Goal: Task Accomplishment & Management: Manage account settings

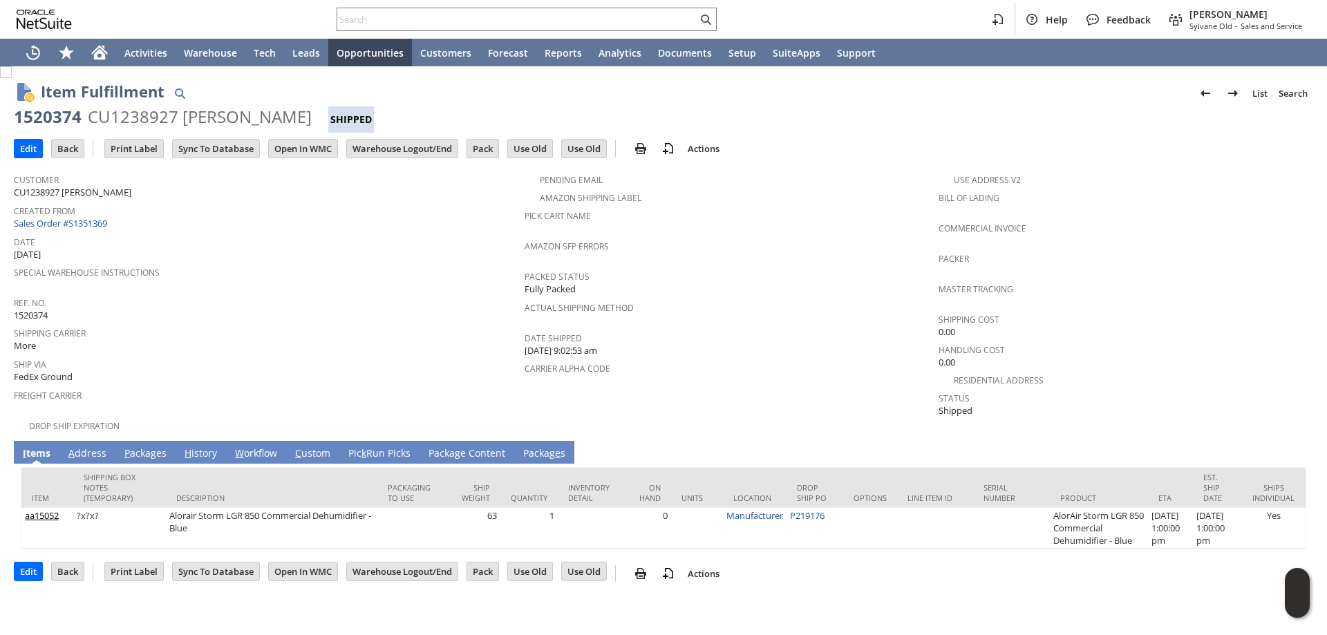
click at [148, 448] on link "P ackages" at bounding box center [145, 453] width 49 height 15
click at [142, 446] on link "P ackages" at bounding box center [145, 453] width 49 height 15
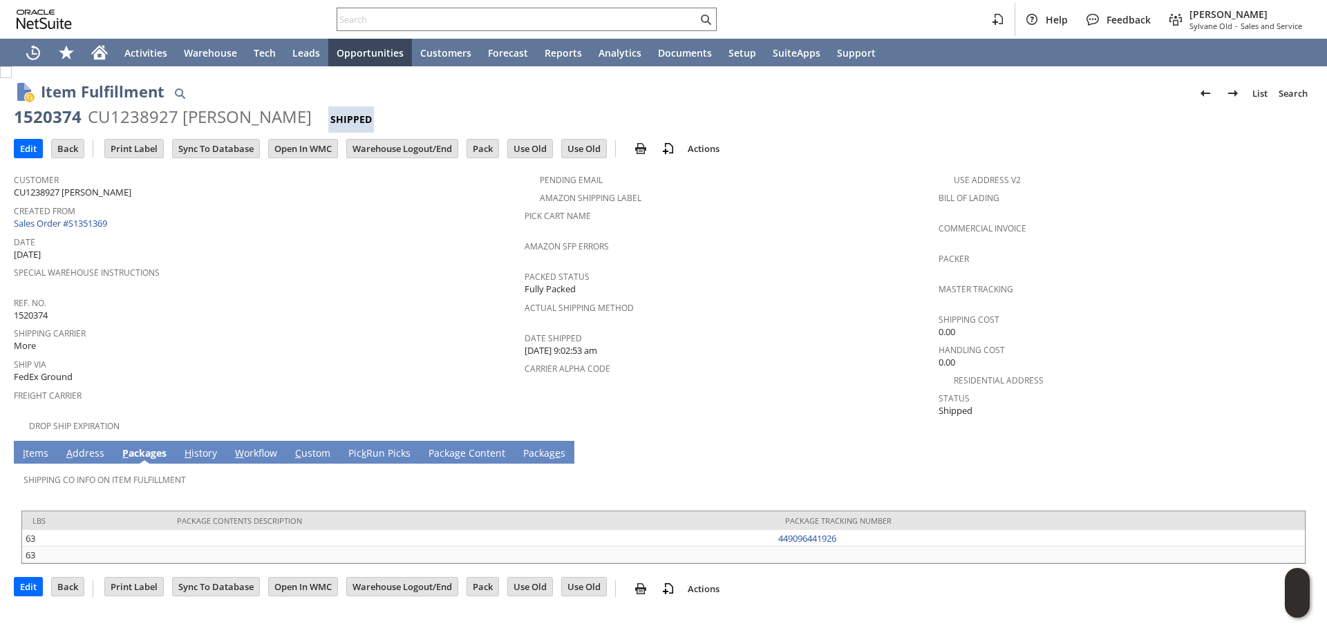
click at [84, 446] on link "A ddress" at bounding box center [85, 453] width 45 height 15
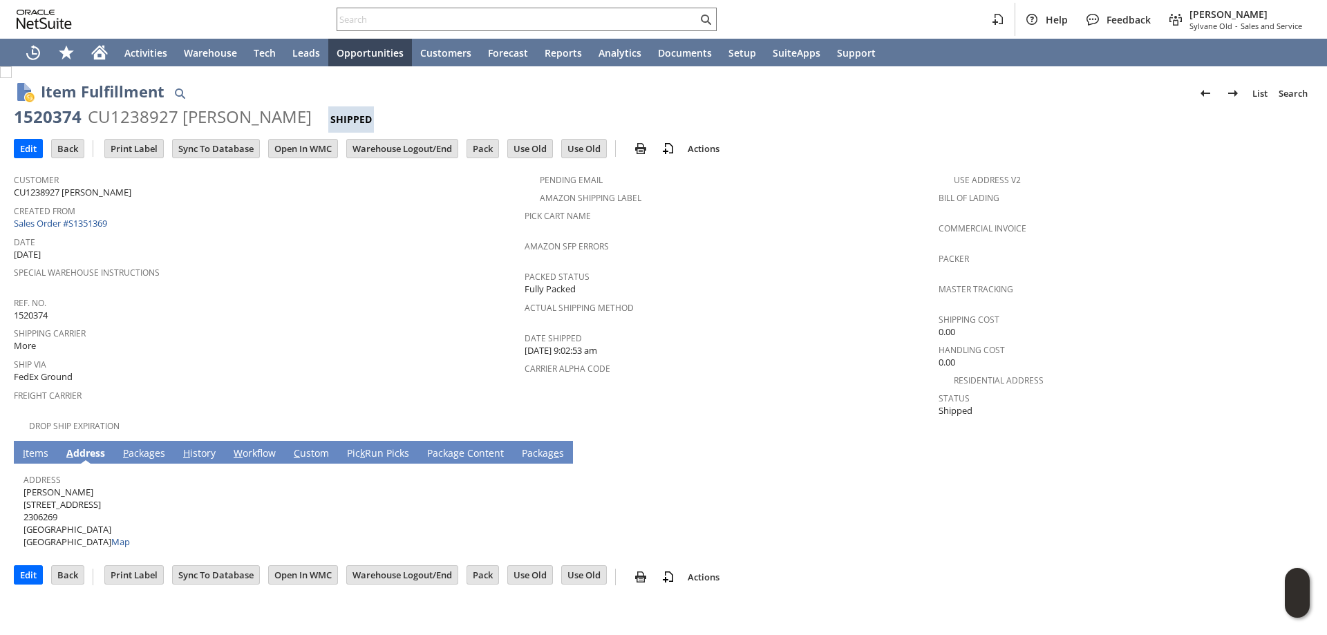
click at [32, 446] on link "I tems" at bounding box center [35, 453] width 32 height 15
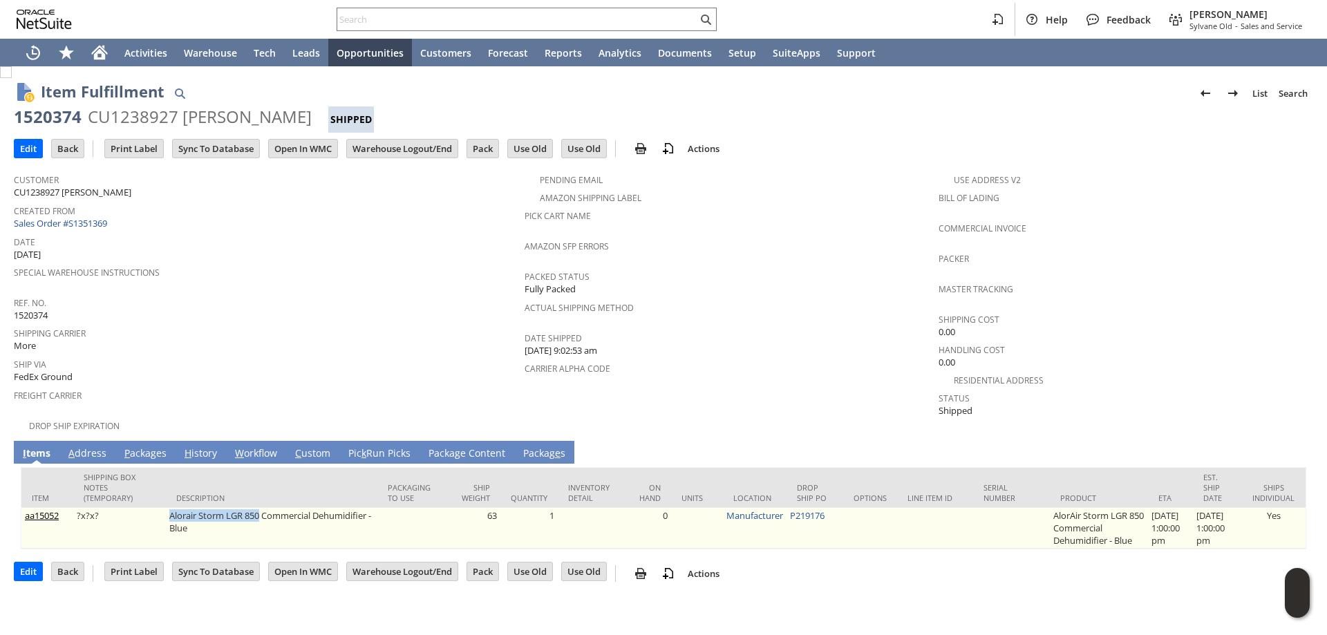
drag, startPoint x: 176, startPoint y: 502, endPoint x: 256, endPoint y: 499, distance: 80.2
click at [256, 508] on td "Alorair Storm LGR 850 Commercial Dehumidifier - Blue" at bounding box center [272, 528] width 212 height 41
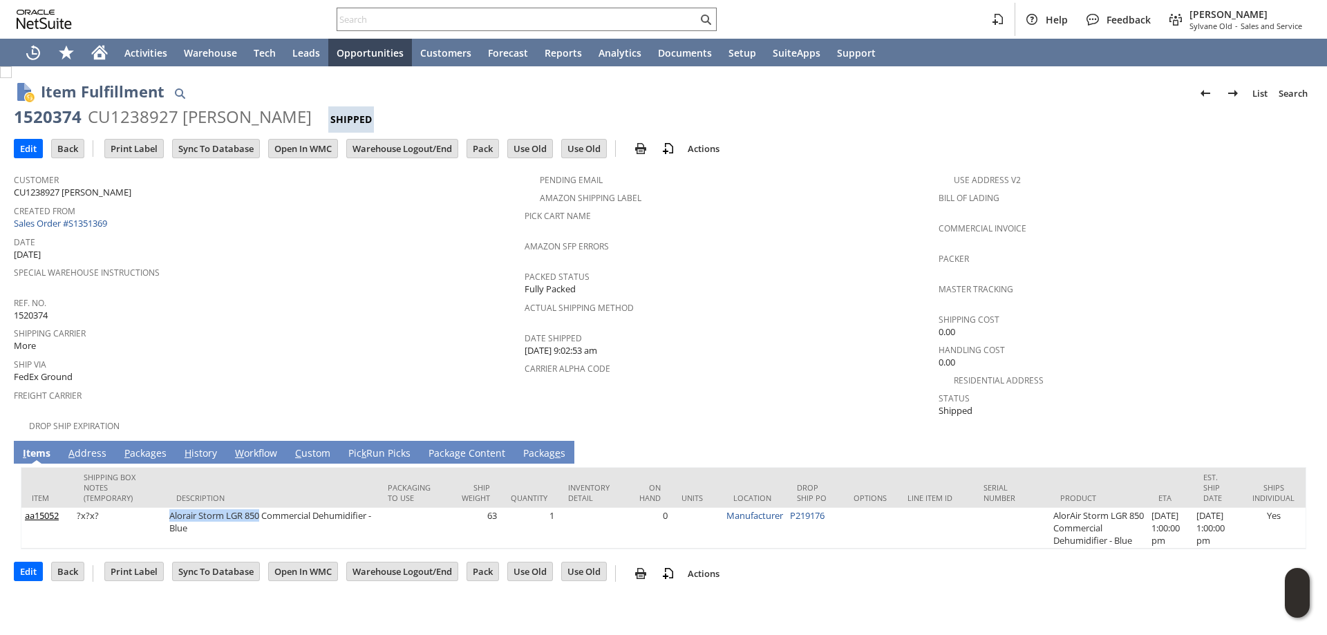
copy td "Alorair Storm LGR 850"
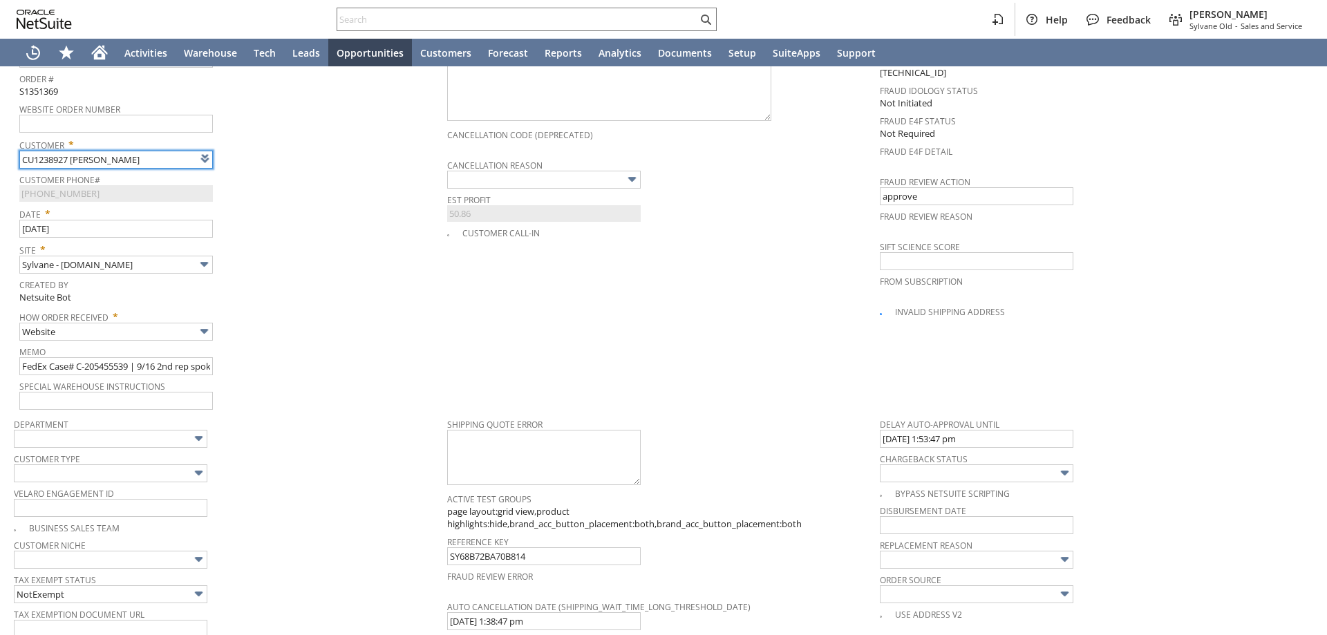
scroll to position [609, 0]
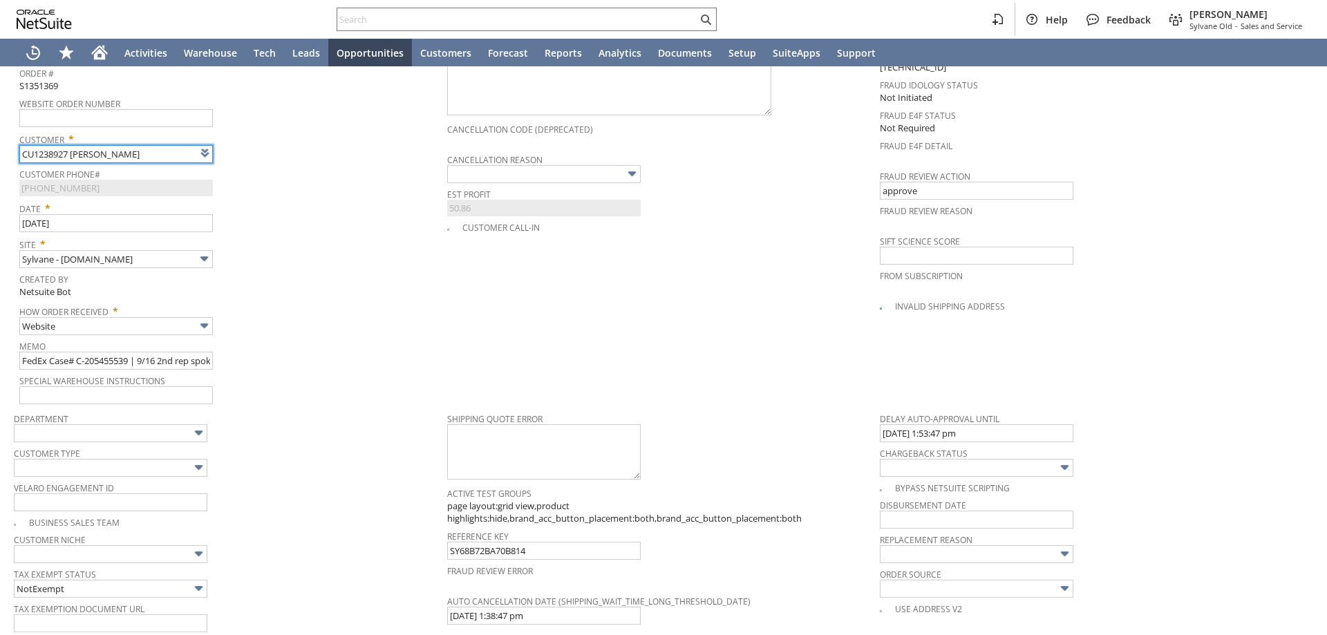
type input "Intelligent Recommendations ⁰"
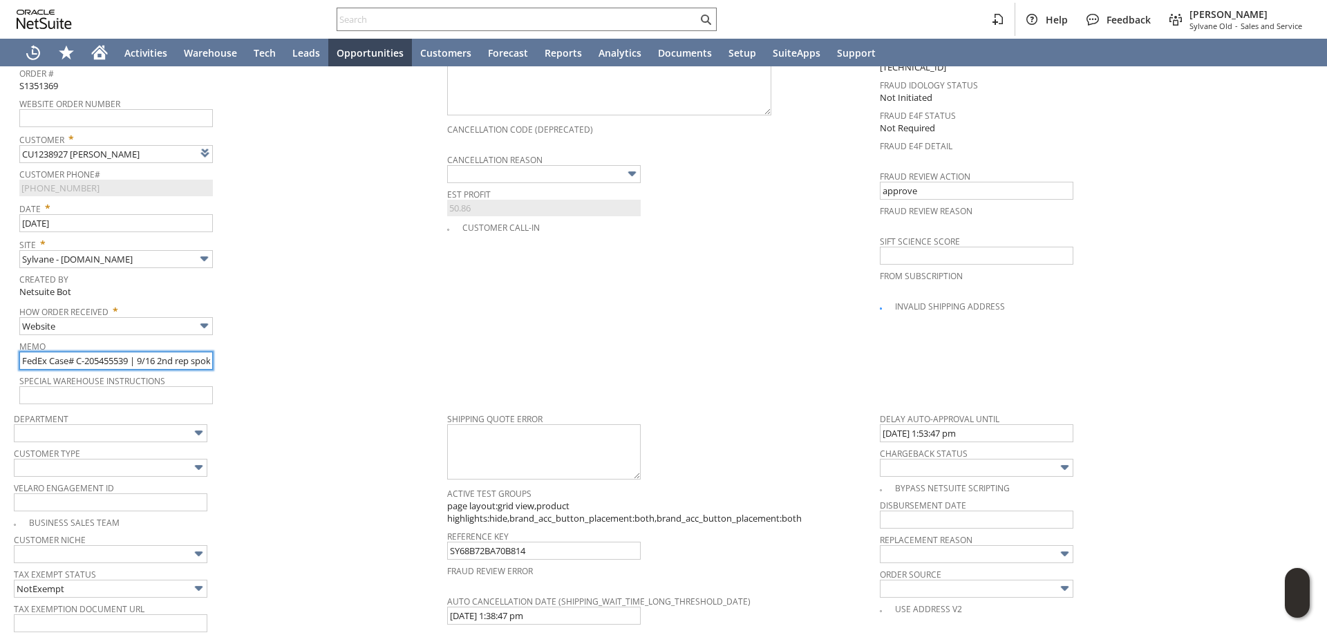
click at [23, 354] on input "FedEx Case# C-205455539 | 9/16 2nd rep spoke with the customer, didn't guarante…" at bounding box center [115, 361] width 193 height 18
paste input "997006400738649"
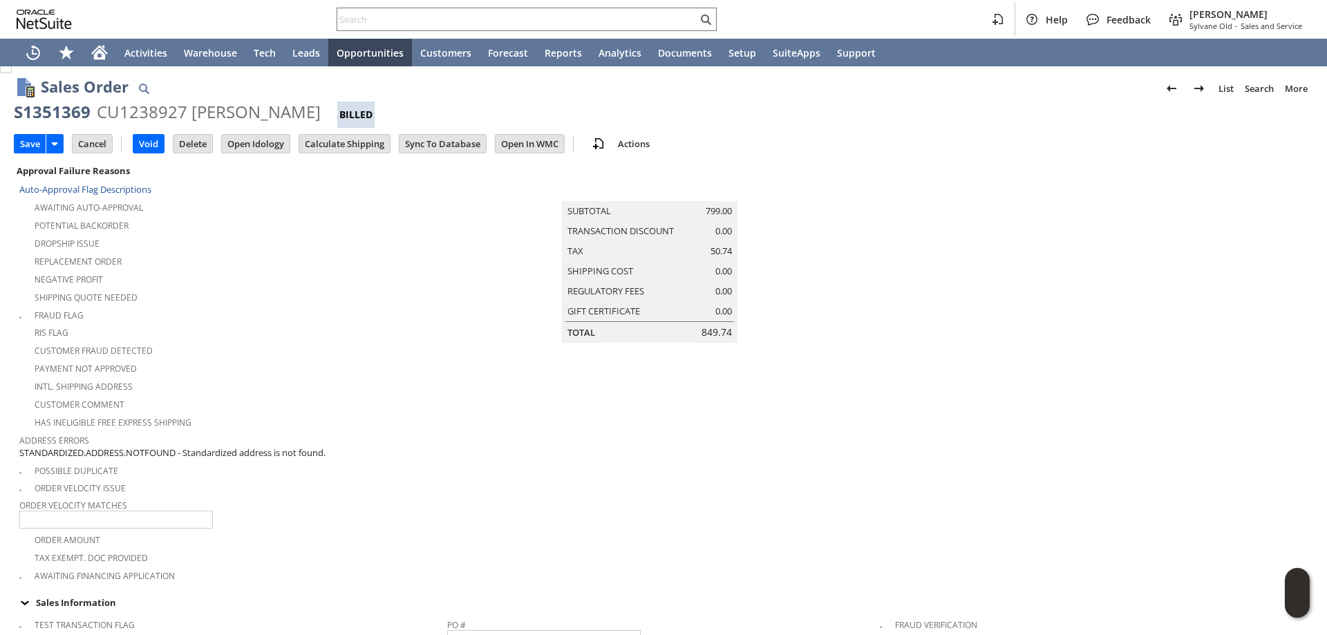
scroll to position [0, 0]
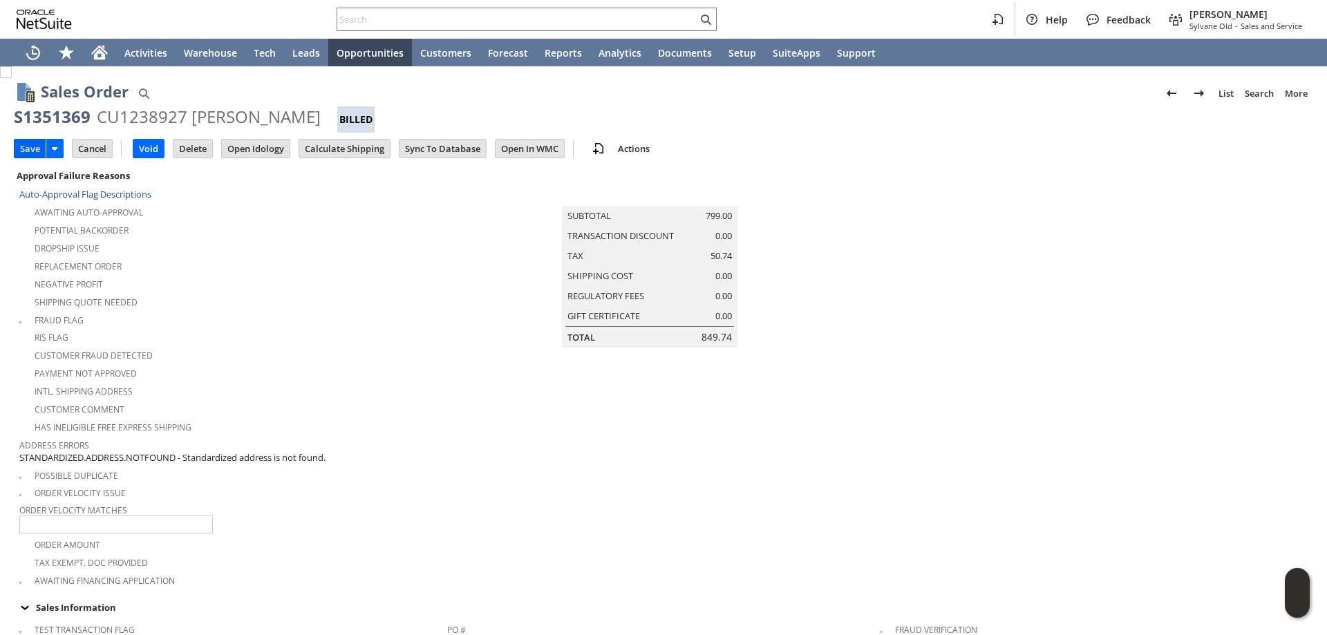
type input "9/22 found package, rearrange pickup to send to correct cx address - 9970064007…"
click at [26, 146] on input "Save" at bounding box center [30, 149] width 31 height 18
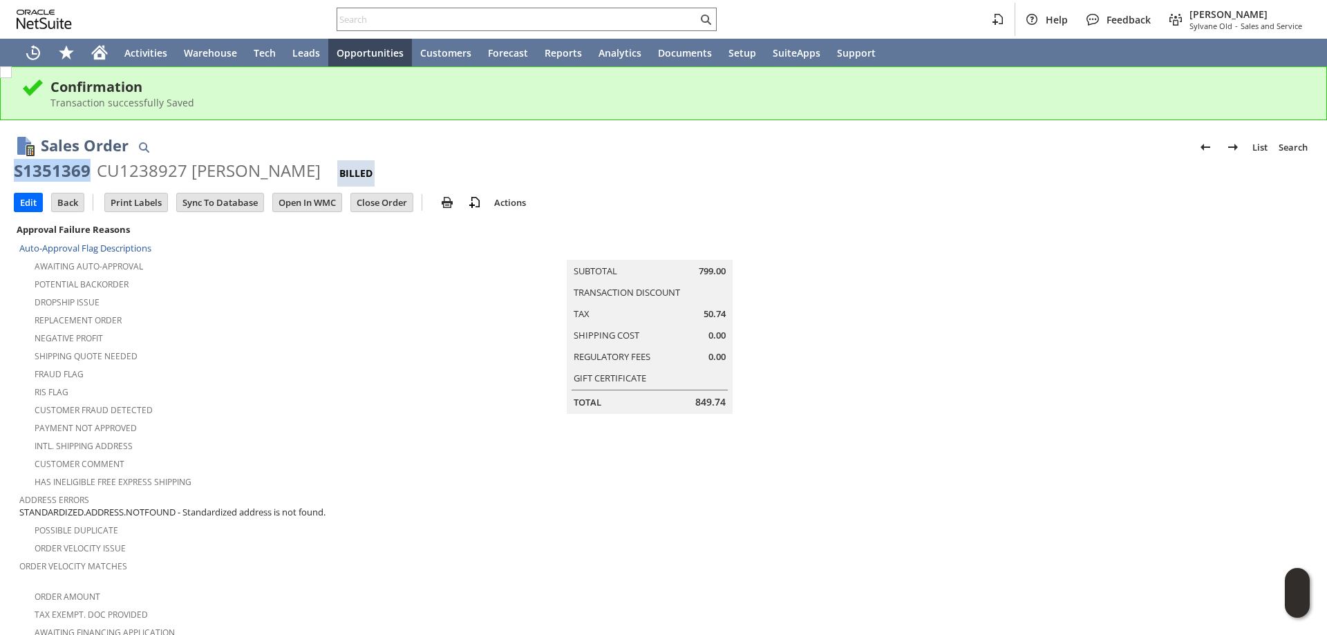
drag, startPoint x: 86, startPoint y: 169, endPoint x: 13, endPoint y: 173, distance: 72.7
copy div "S1351369"
drag, startPoint x: 101, startPoint y: 202, endPoint x: 106, endPoint y: 194, distance: 10.0
click at [101, 202] on td at bounding box center [99, 202] width 12 height 17
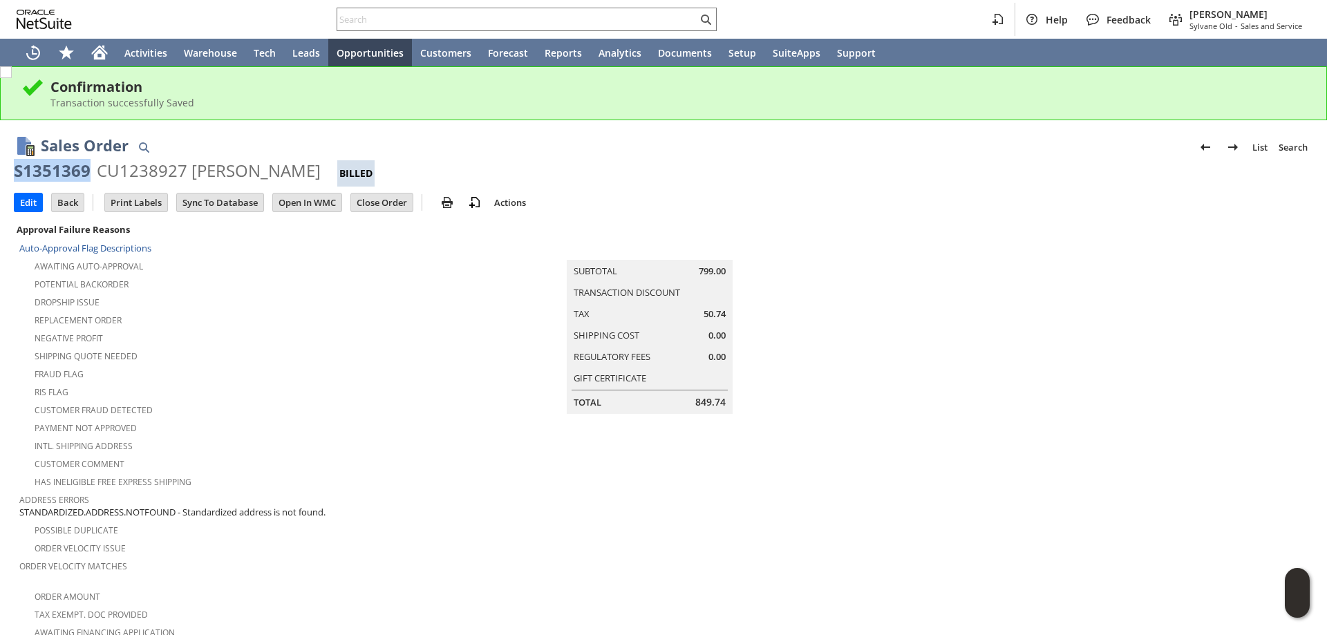
drag, startPoint x: 91, startPoint y: 170, endPoint x: 12, endPoint y: 174, distance: 78.9
copy div "S1351369"
drag, startPoint x: 71, startPoint y: 171, endPoint x: 424, endPoint y: 346, distance: 393.1
click at [424, 346] on div "Shipping Quote Needed" at bounding box center [233, 354] width 428 height 17
